Goal: Task Accomplishment & Management: Manage account settings

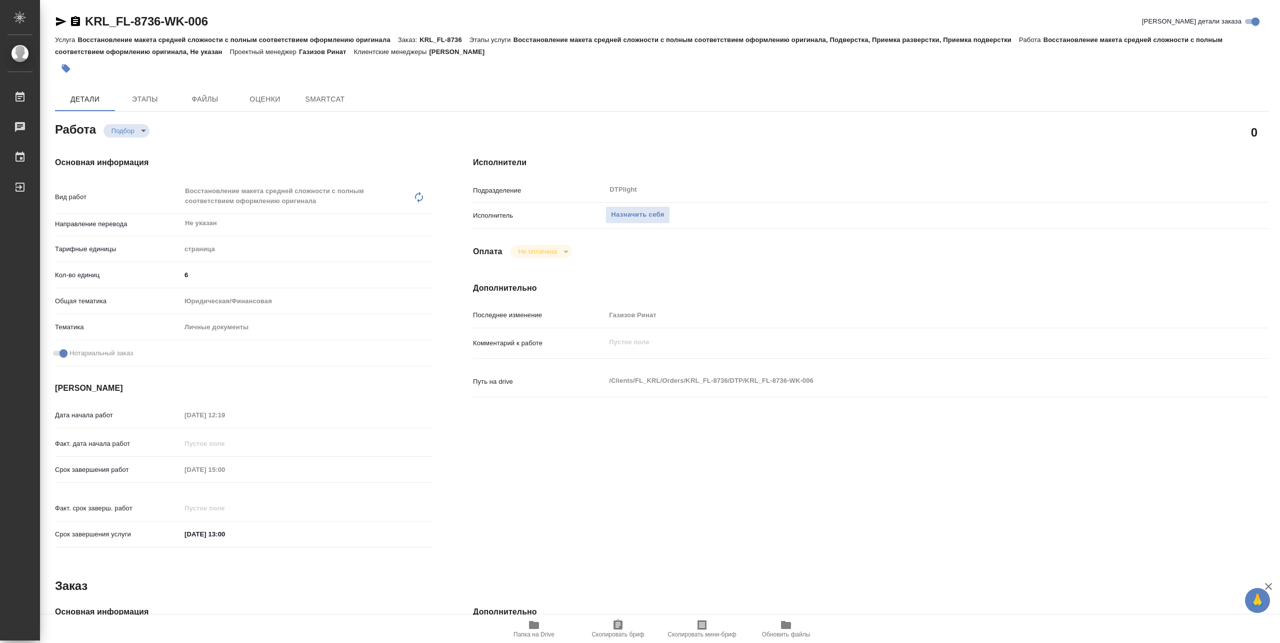
type textarea "x"
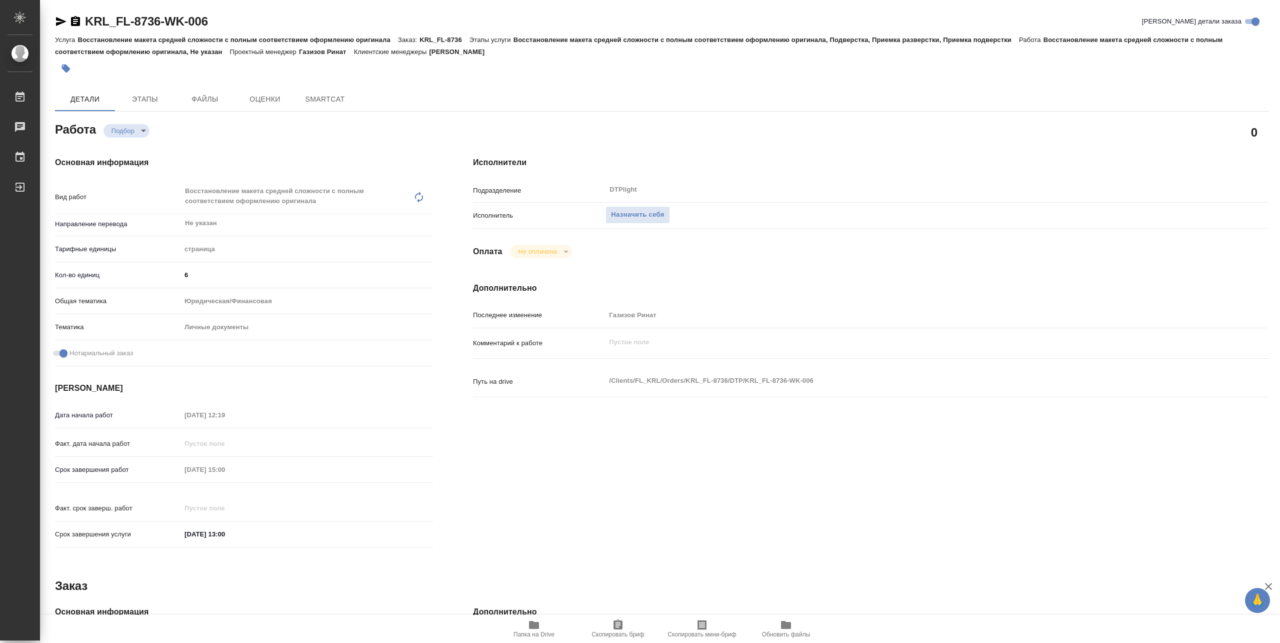
type textarea "x"
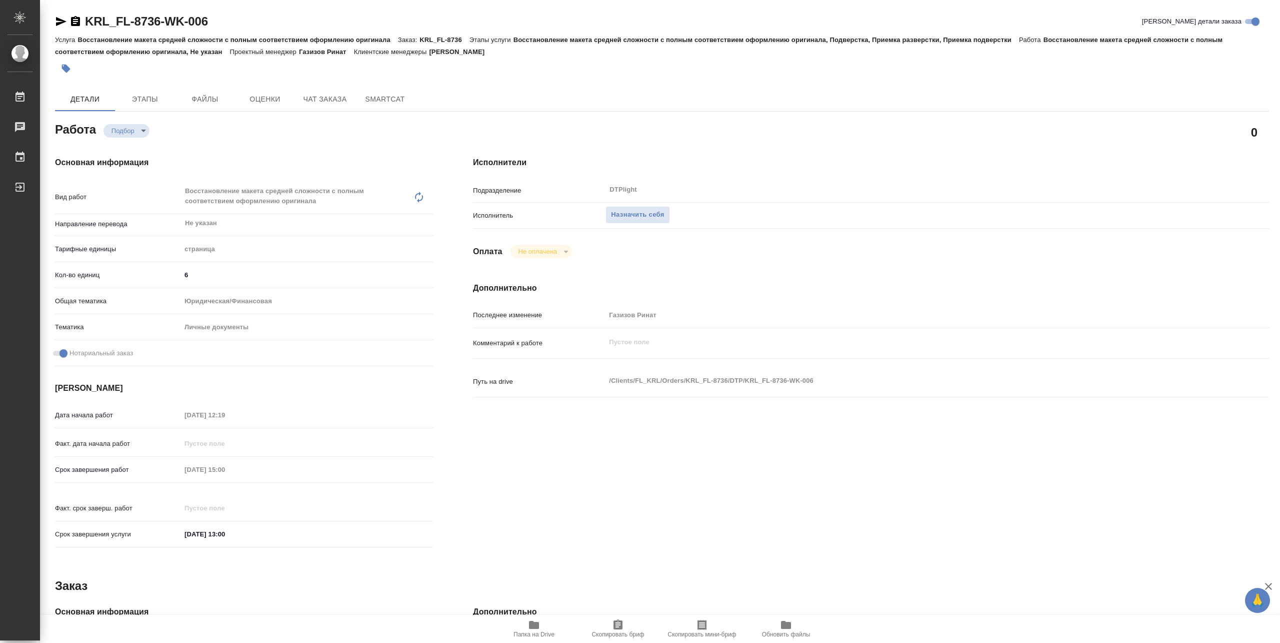
type textarea "x"
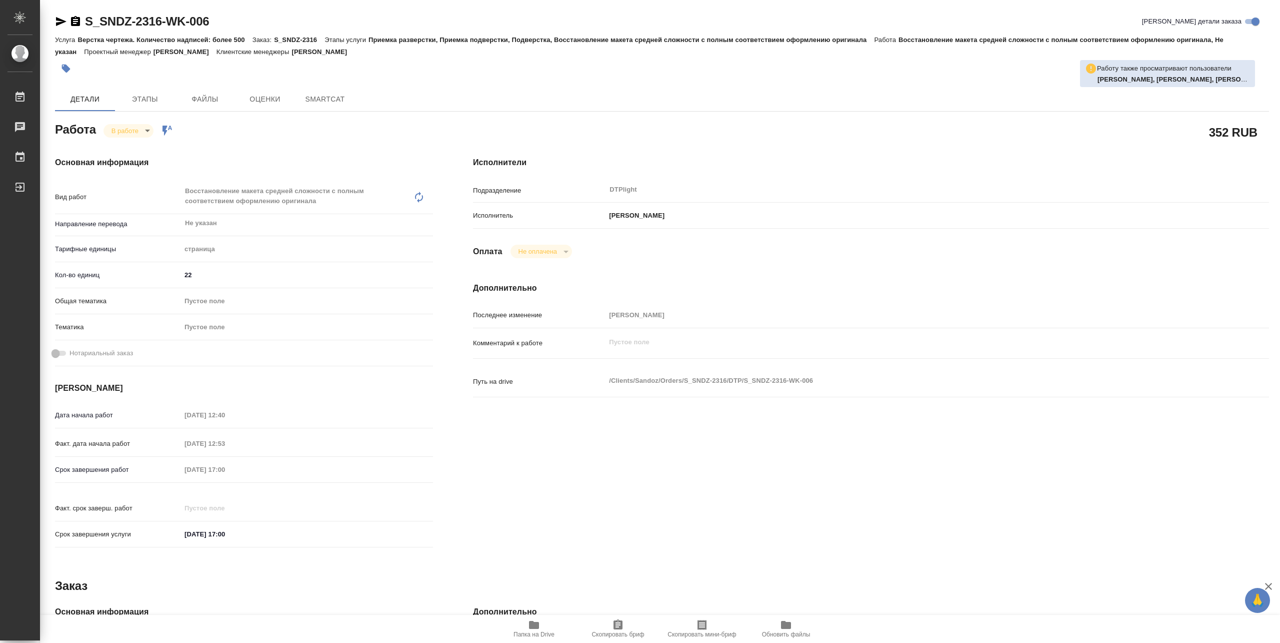
type textarea "x"
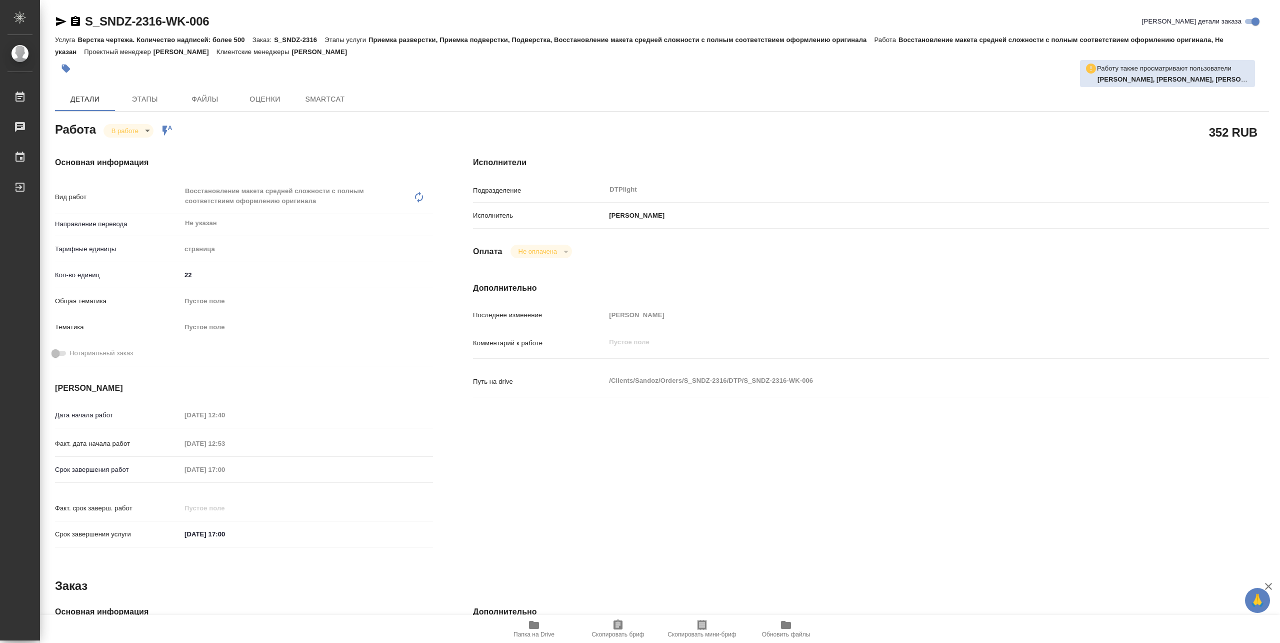
type textarea "x"
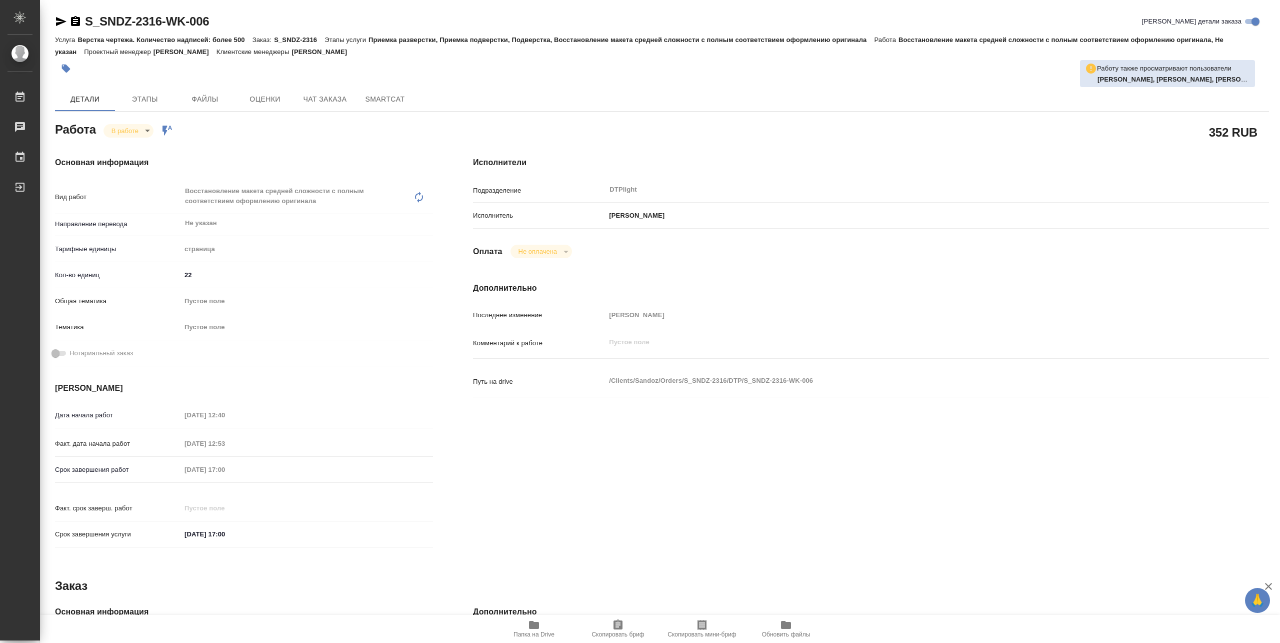
type textarea "x"
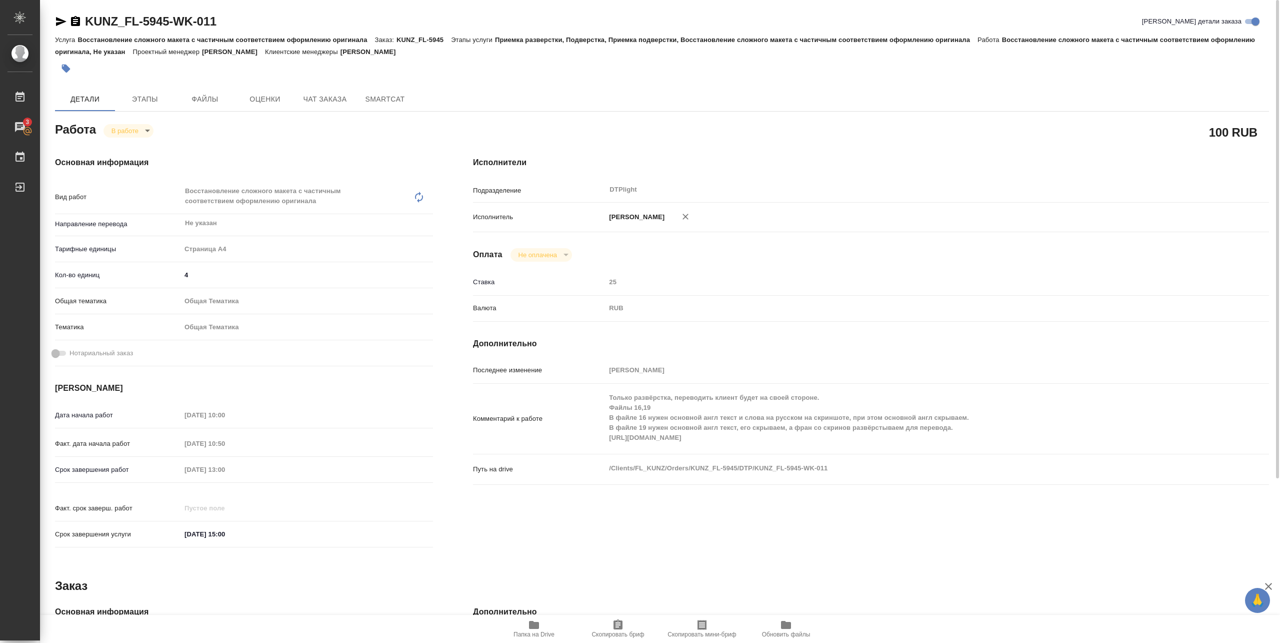
click at [141, 129] on body "🙏 .cls-1 fill:#fff; AWATERA Pankina Anna Работы 3 Чаты График Выйти KUNZ_FL-594…" at bounding box center [640, 321] width 1280 height 643
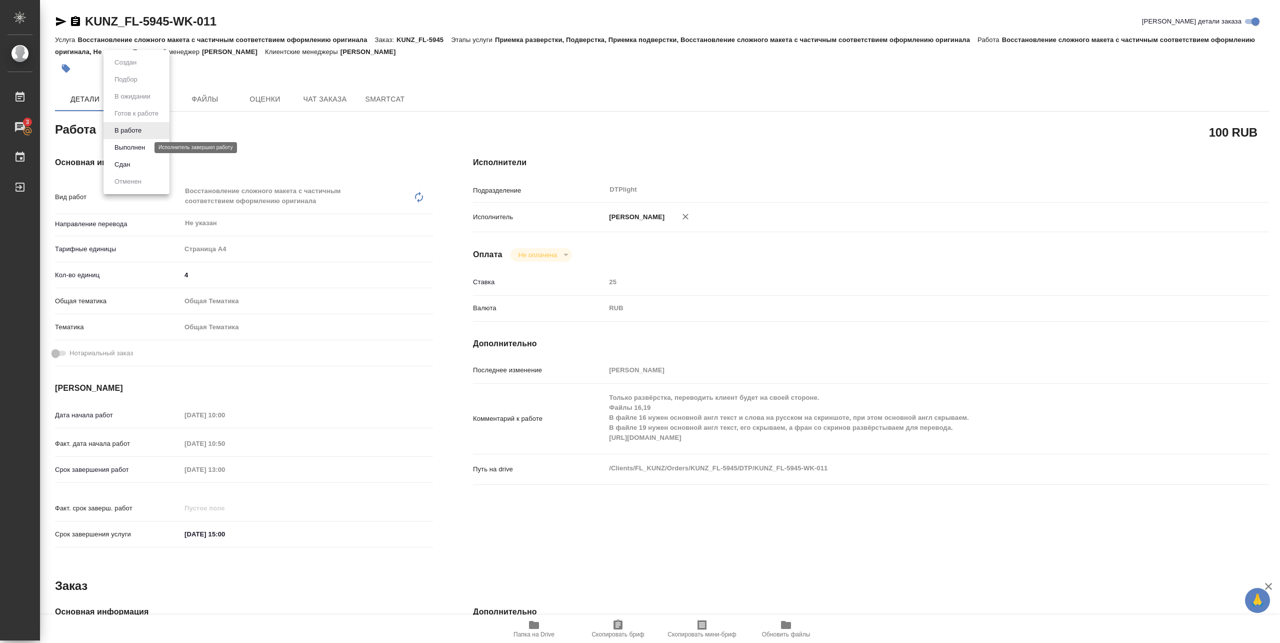
click at [131, 147] on button "Выполнен" at bounding box center [130, 147] width 37 height 11
type textarea "x"
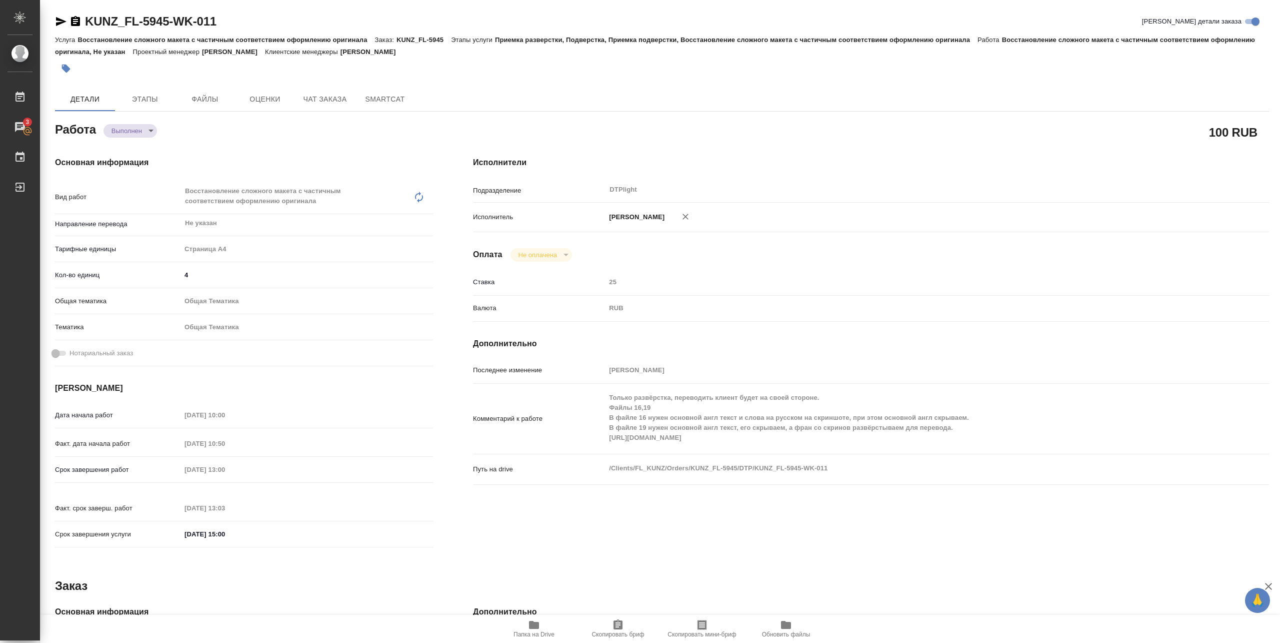
type textarea "x"
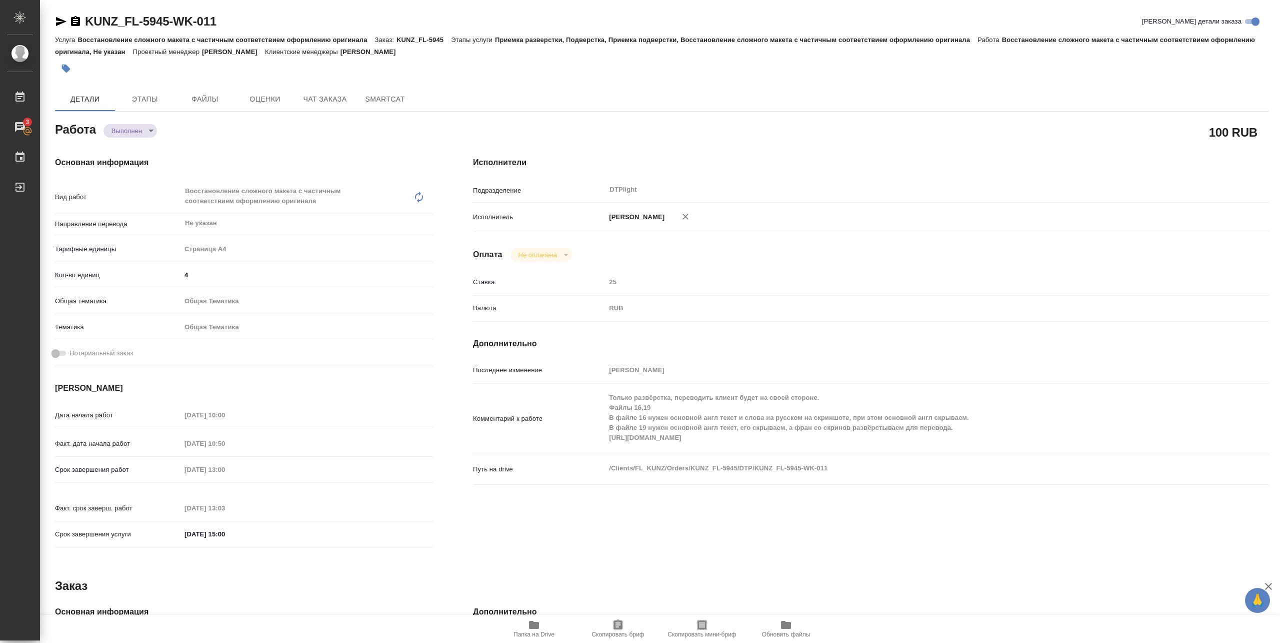
type textarea "x"
drag, startPoint x: 84, startPoint y: 29, endPoint x: 217, endPoint y: 27, distance: 133.0
click at [217, 27] on div "KUNZ_FL-5945-WK-011 Кратко детали заказа" at bounding box center [662, 22] width 1214 height 16
type textarea "x"
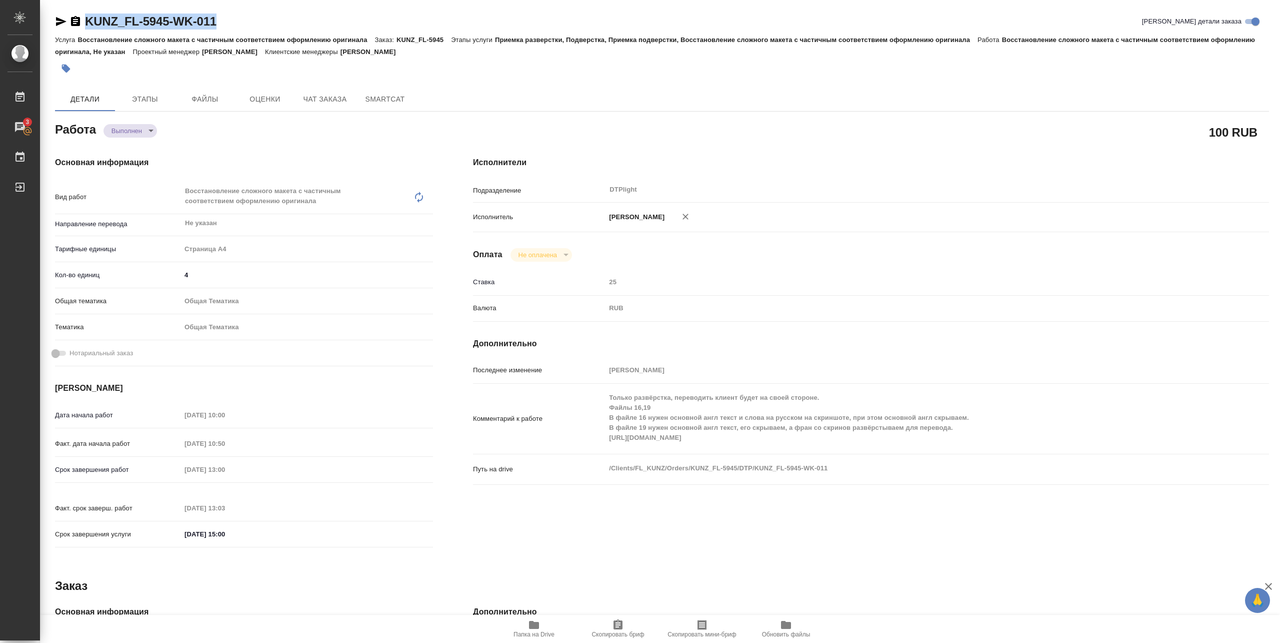
type textarea "x"
copy link "KUNZ_FL-5945-WK-011"
type textarea "x"
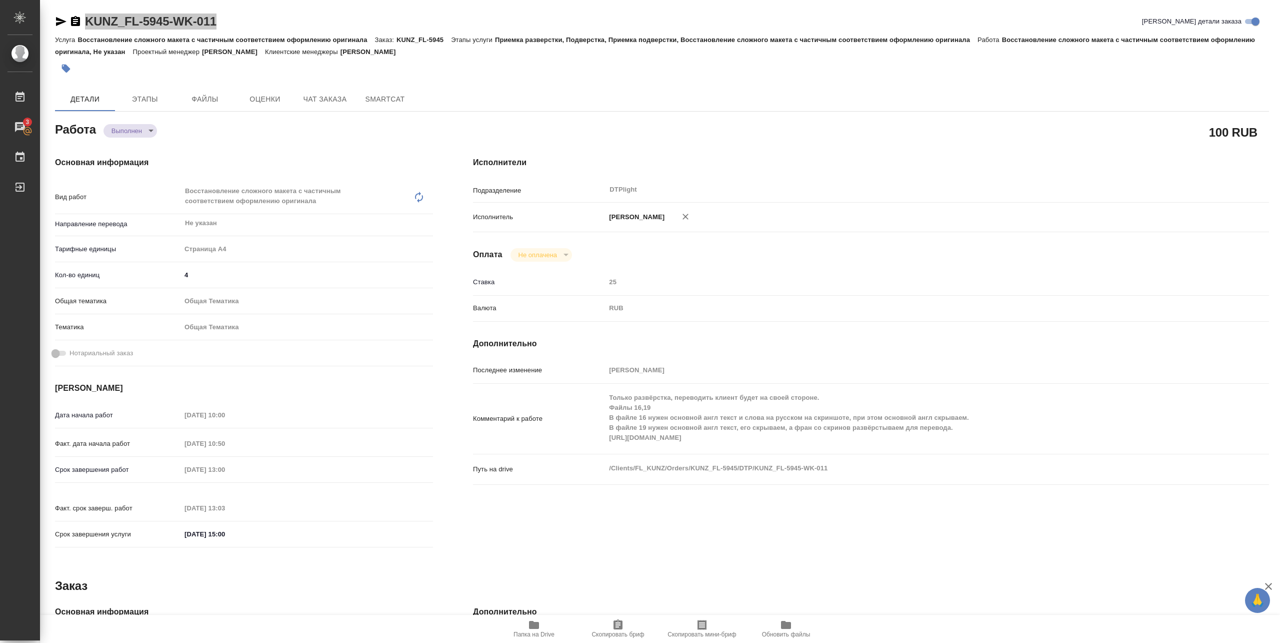
type textarea "x"
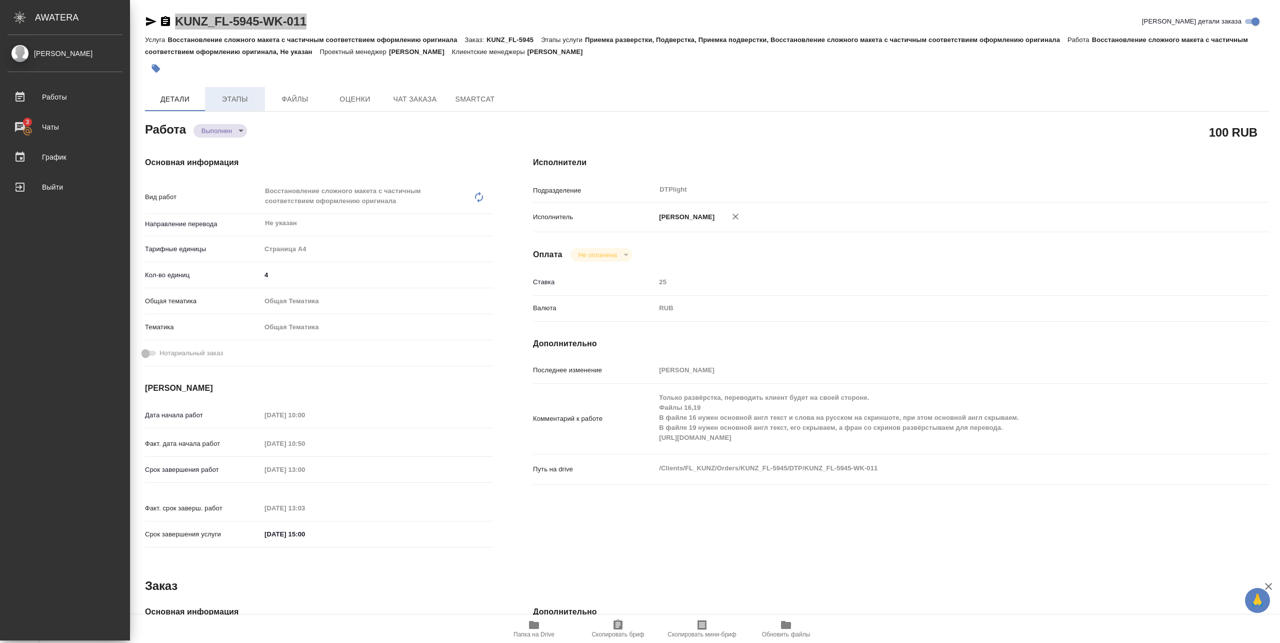
type textarea "x"
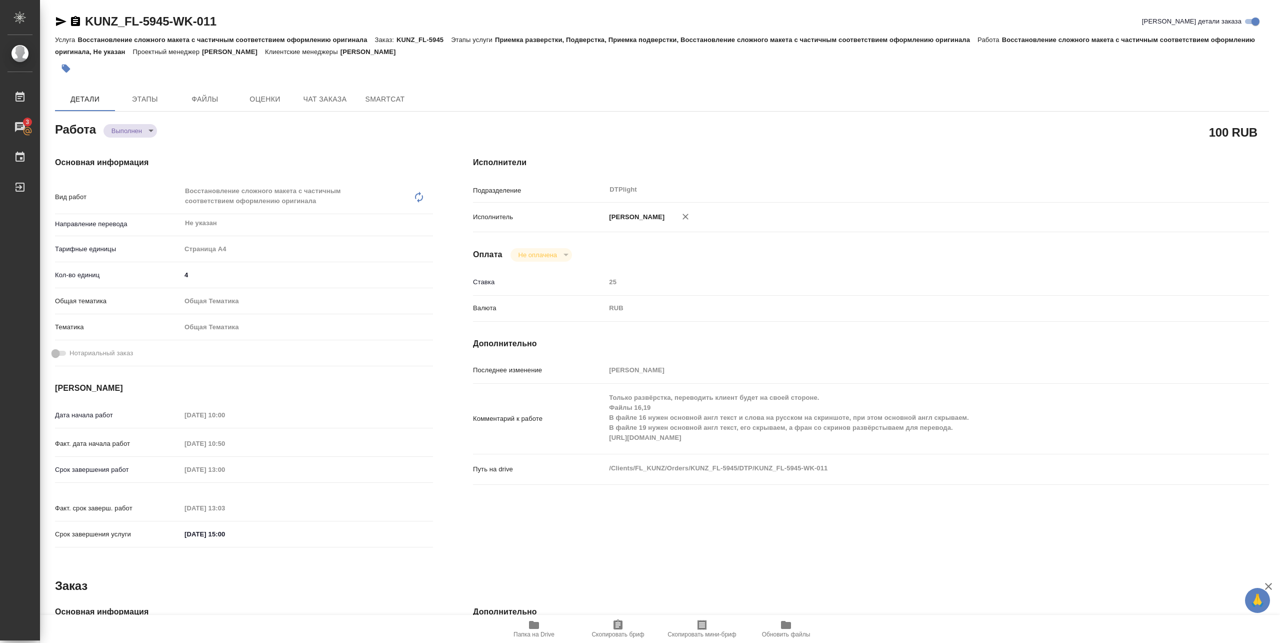
click at [193, 137] on div "Основная информация Вид работ Восстановление сложного макета с частичным соотве…" at bounding box center [244, 355] width 418 height 437
type textarea "x"
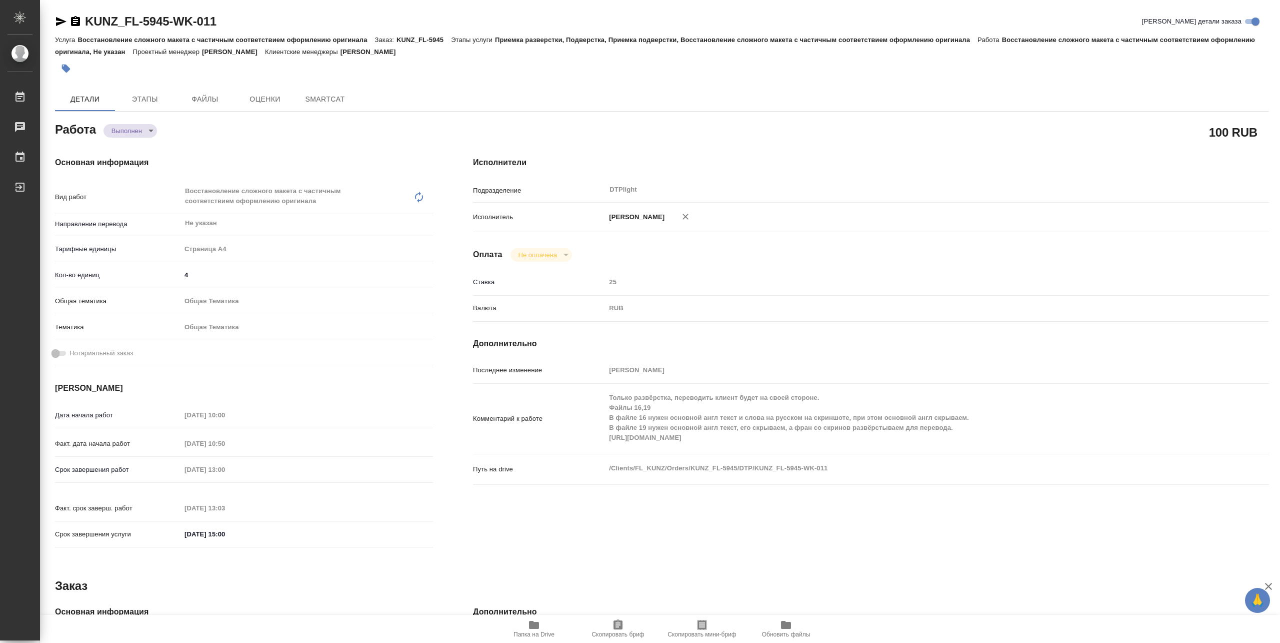
type textarea "x"
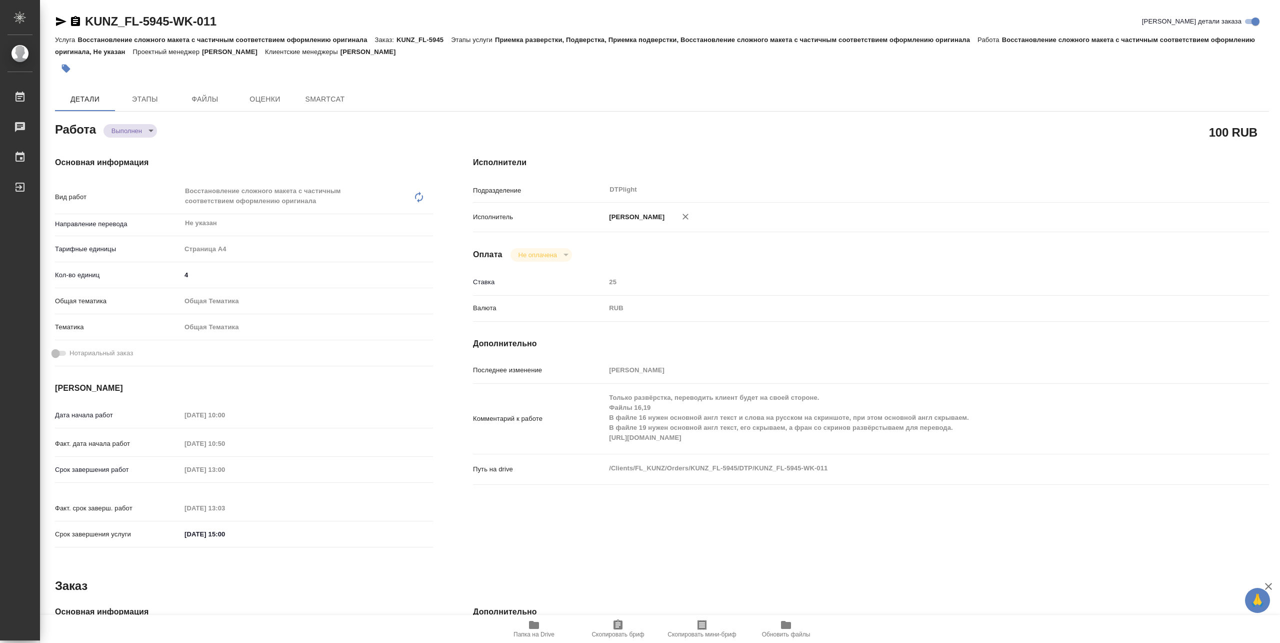
type textarea "x"
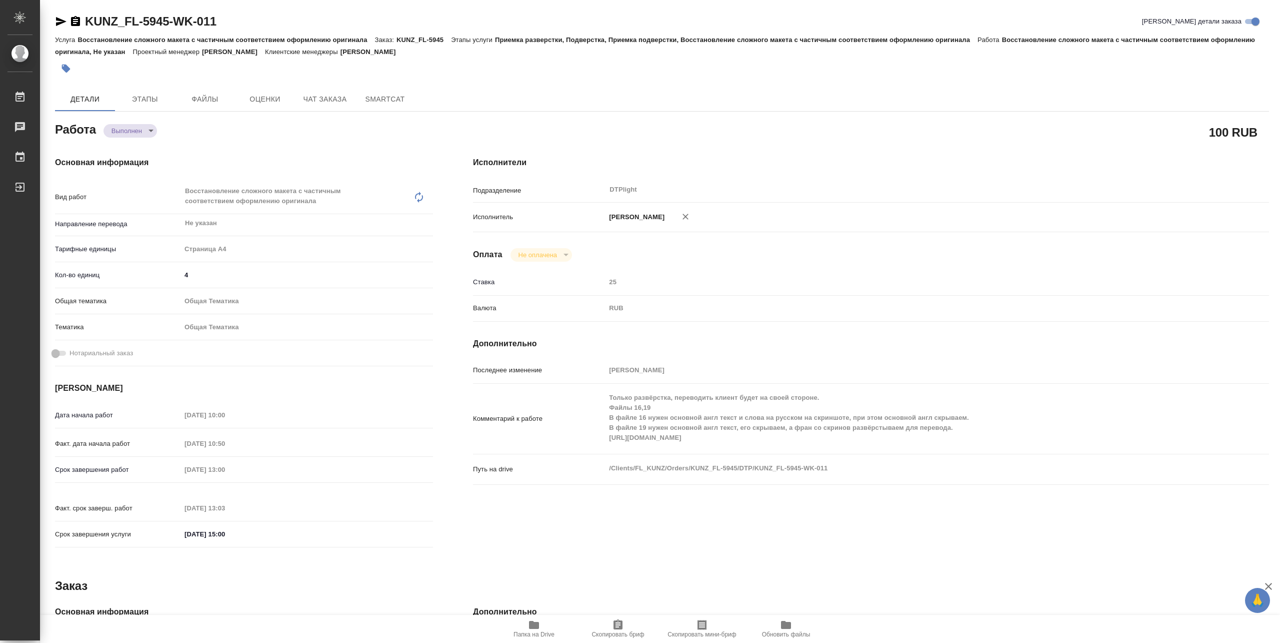
type textarea "x"
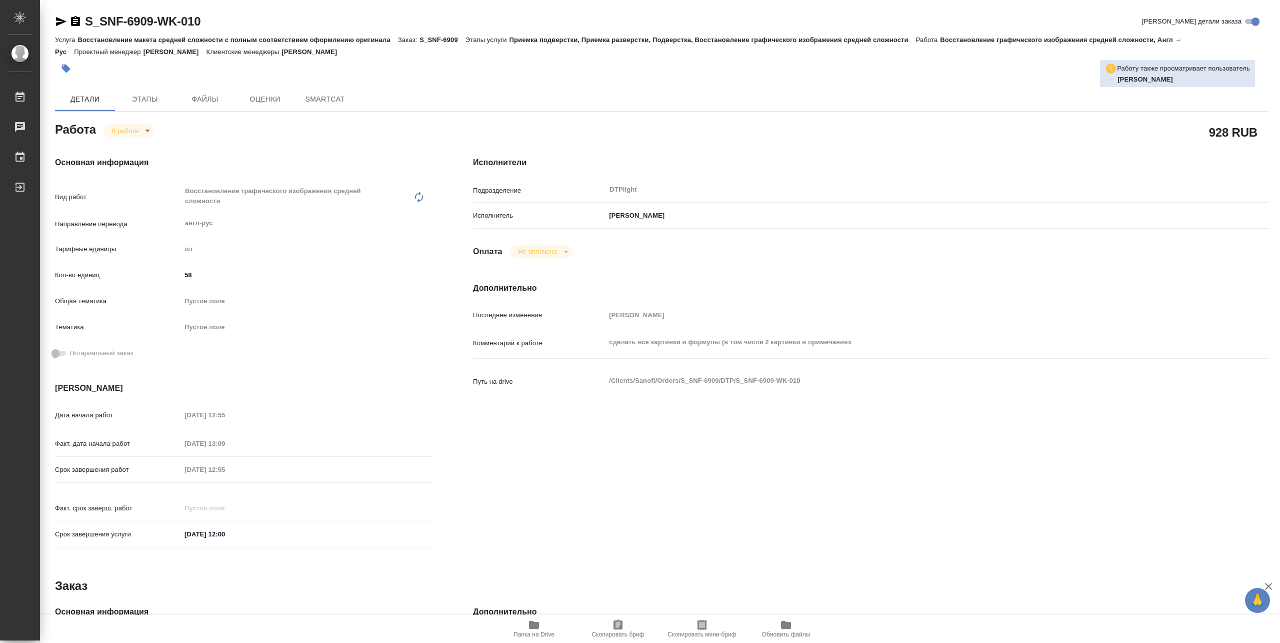
type textarea "x"
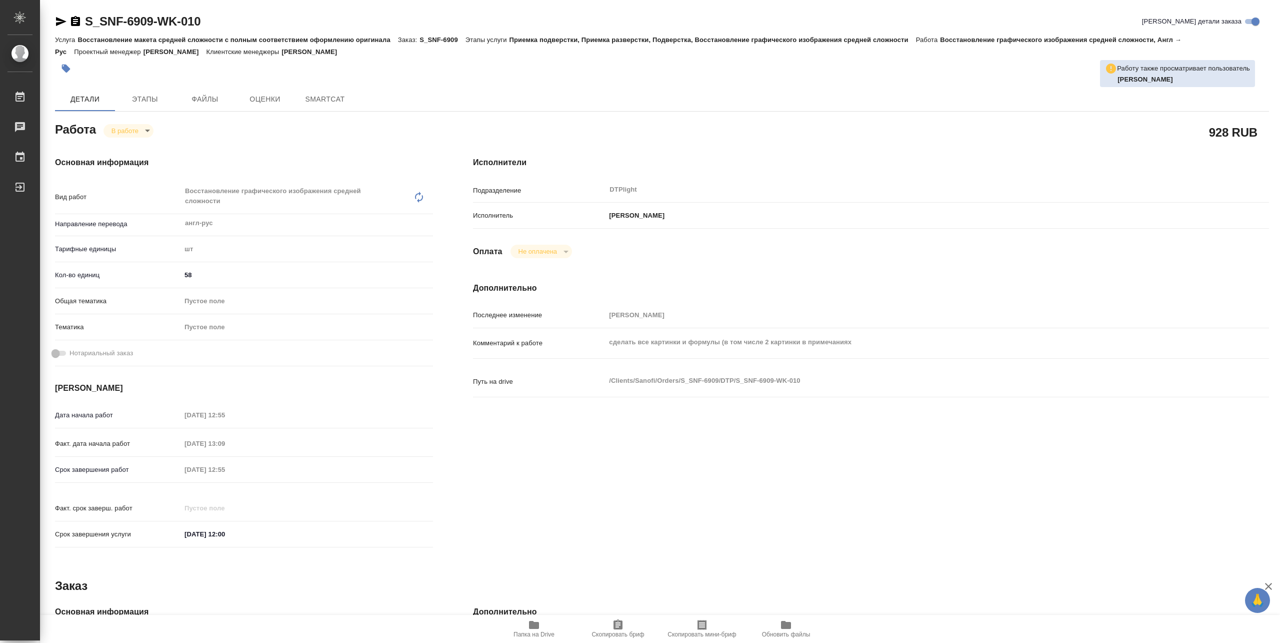
type textarea "x"
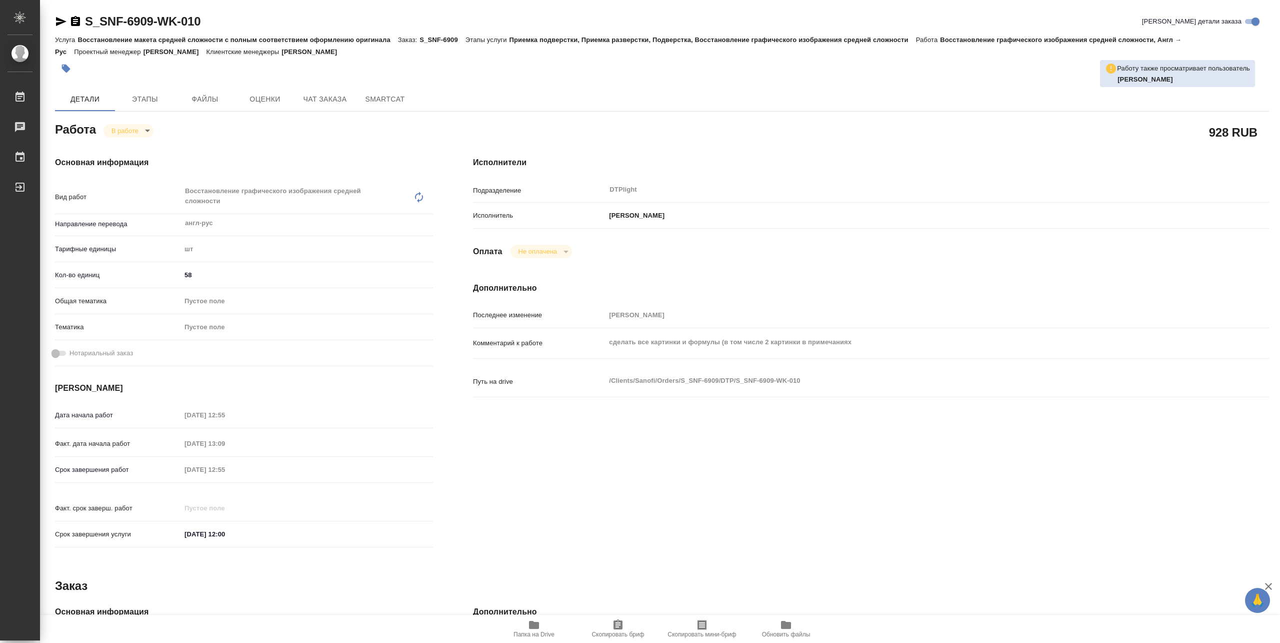
type textarea "x"
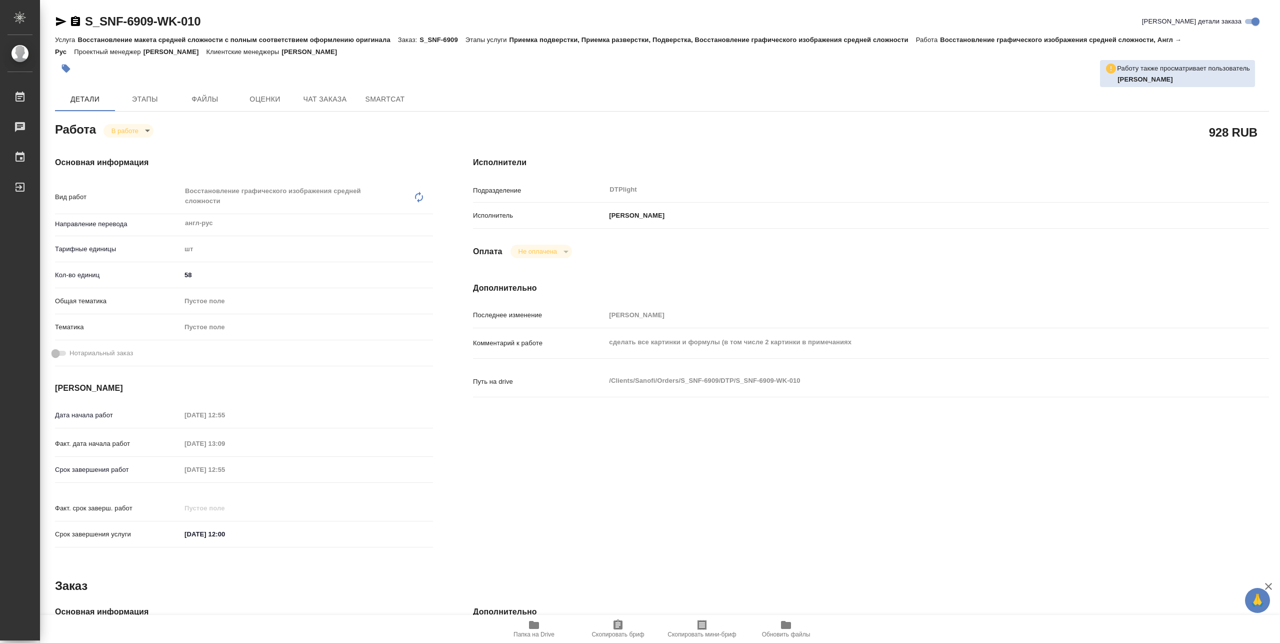
type textarea "x"
